Goal: Task Accomplishment & Management: Manage account settings

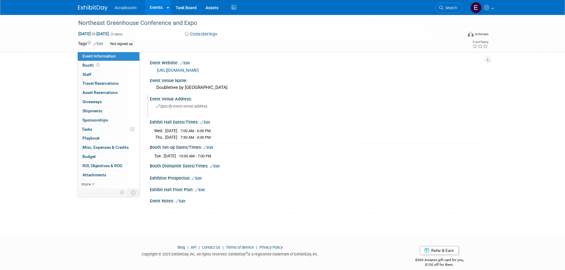
click at [187, 107] on span "Specify event venue address" at bounding box center [181, 106] width 51 height 4
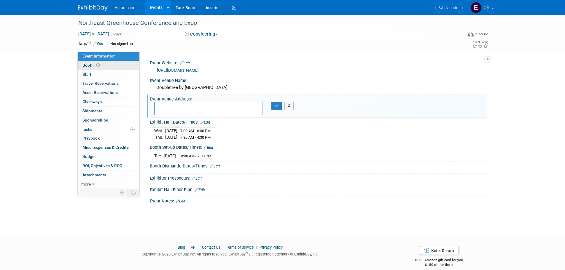
click at [116, 65] on link "Booth" at bounding box center [109, 65] width 62 height 9
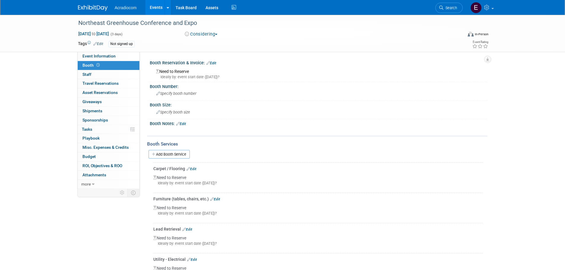
click at [127, 42] on div "Not signed up" at bounding box center [122, 44] width 26 height 6
click at [206, 30] on div "Northeast Greenhouse Conference and Expo" at bounding box center [266, 23] width 385 height 16
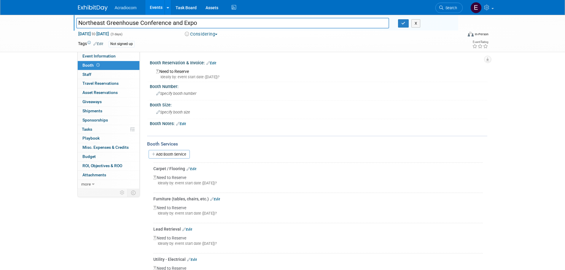
click at [208, 34] on button "Considering" at bounding box center [201, 34] width 37 height 6
click at [214, 46] on link "Committed" at bounding box center [206, 44] width 47 height 8
click at [121, 42] on div "Not signed up" at bounding box center [122, 44] width 26 height 6
click at [102, 42] on link "Edit" at bounding box center [98, 44] width 10 height 4
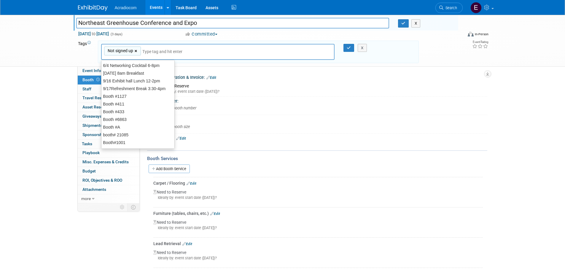
click at [136, 49] on link "×" at bounding box center [137, 51] width 4 height 7
click at [347, 46] on icon "button" at bounding box center [349, 48] width 4 height 4
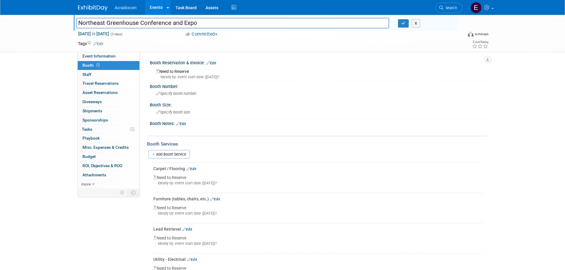
click at [212, 61] on link "Edit" at bounding box center [211, 63] width 10 height 4
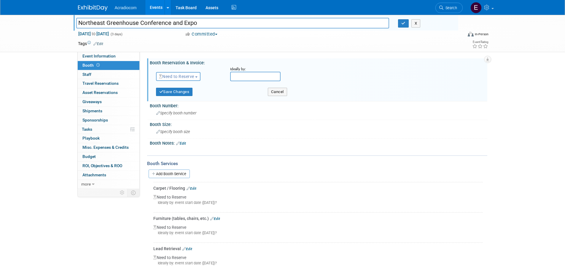
click at [189, 79] on span "Need to Reserve" at bounding box center [176, 76] width 35 height 5
click at [187, 93] on link "Reserved" at bounding box center [187, 95] width 63 height 8
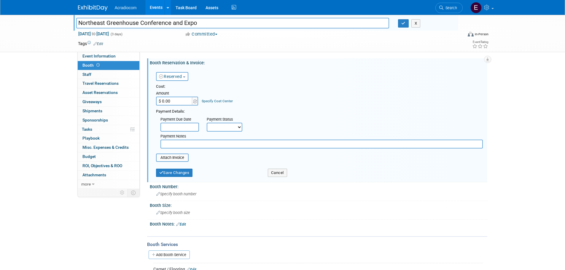
click at [187, 101] on input "$ 0.00" at bounding box center [174, 101] width 37 height 9
type input "$ 1,150.00"
click at [179, 127] on input "text" at bounding box center [179, 127] width 39 height 9
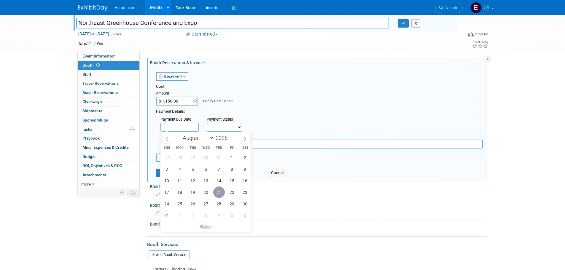
click at [222, 195] on span "21" at bounding box center [219, 193] width 12 height 12
type input "[DATE]"
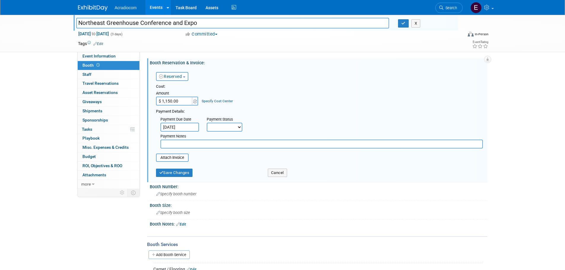
click at [234, 128] on select "Not Paid Yet Partially Paid Paid in Full" at bounding box center [225, 127] width 36 height 9
select select "1"
click at [207, 123] on select "Not Paid Yet Partially Paid Paid in Full" at bounding box center [225, 127] width 36 height 9
click at [230, 145] on input "text" at bounding box center [321, 144] width 322 height 9
click at [187, 158] on input "file" at bounding box center [152, 157] width 71 height 7
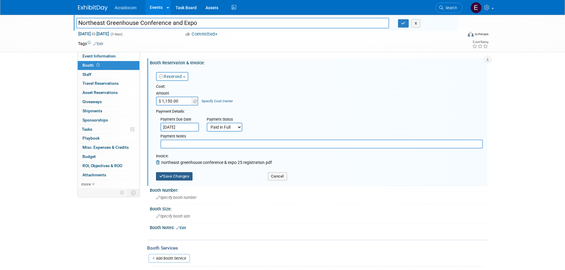
click at [181, 178] on button "Save Changes" at bounding box center [174, 176] width 37 height 8
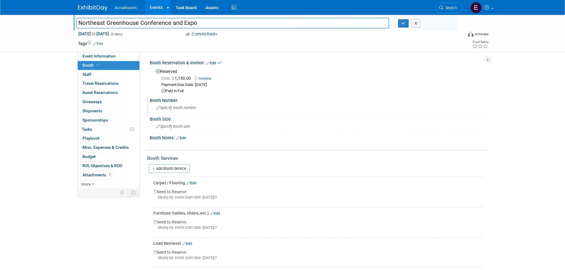
click at [178, 108] on span "Specify booth number" at bounding box center [176, 108] width 40 height 4
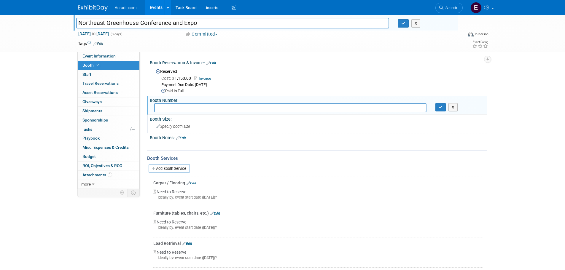
click at [176, 126] on span "Specify booth size" at bounding box center [173, 126] width 34 height 4
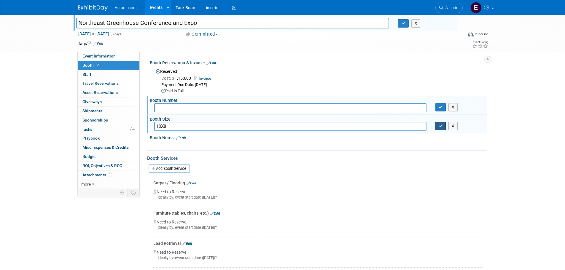
type input "10X8"
click at [436, 129] on button "button" at bounding box center [440, 126] width 11 height 8
